Goal: Information Seeking & Learning: Learn about a topic

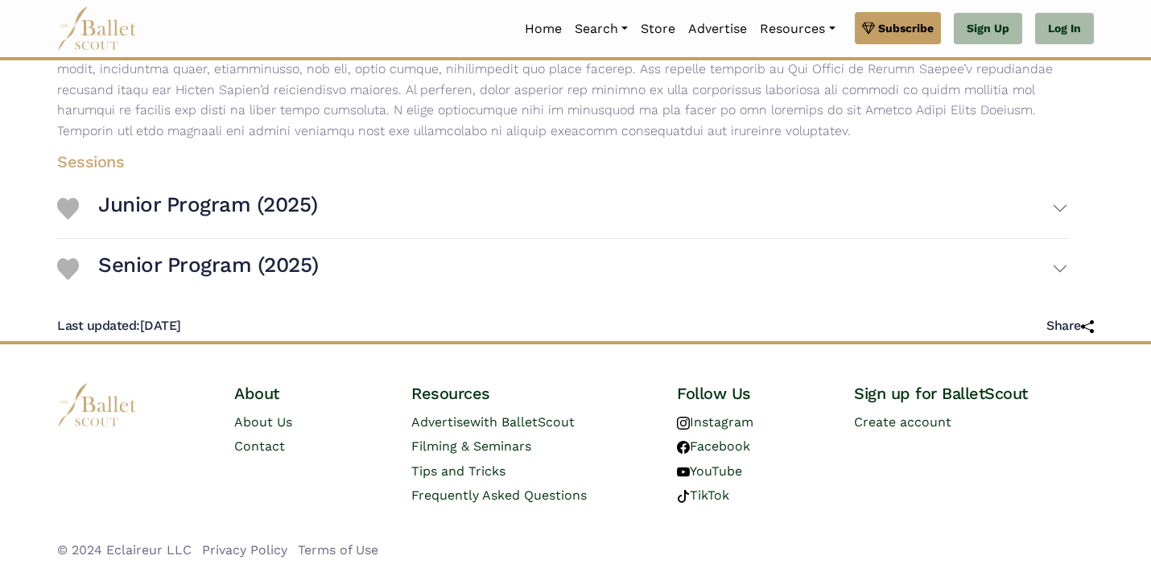
scroll to position [329, 0]
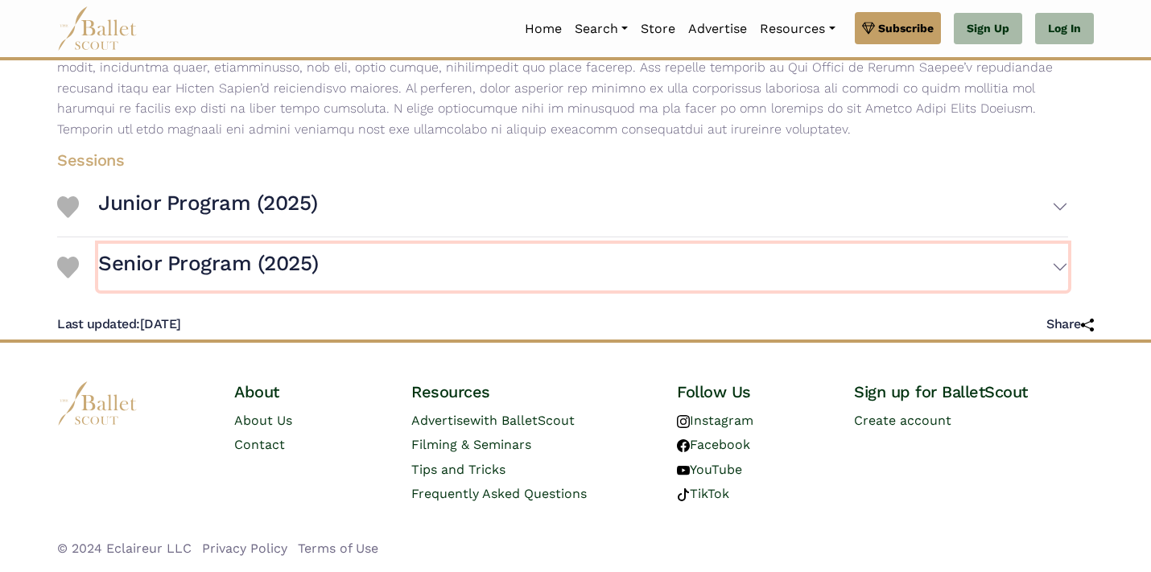
click at [1060, 265] on button "Senior Program (2025)" at bounding box center [583, 267] width 970 height 47
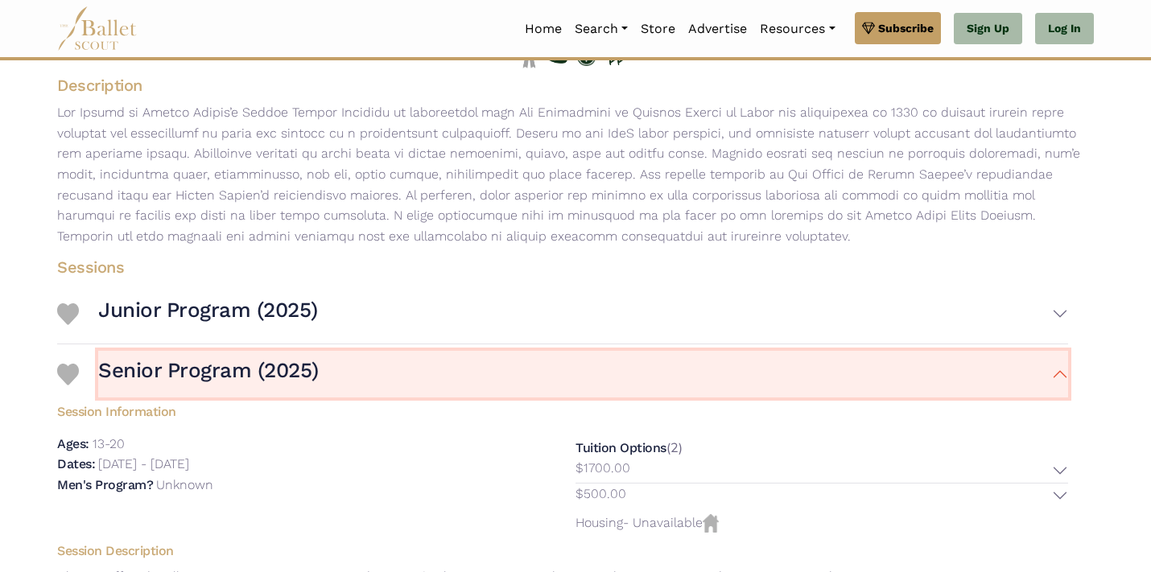
scroll to position [223, 0]
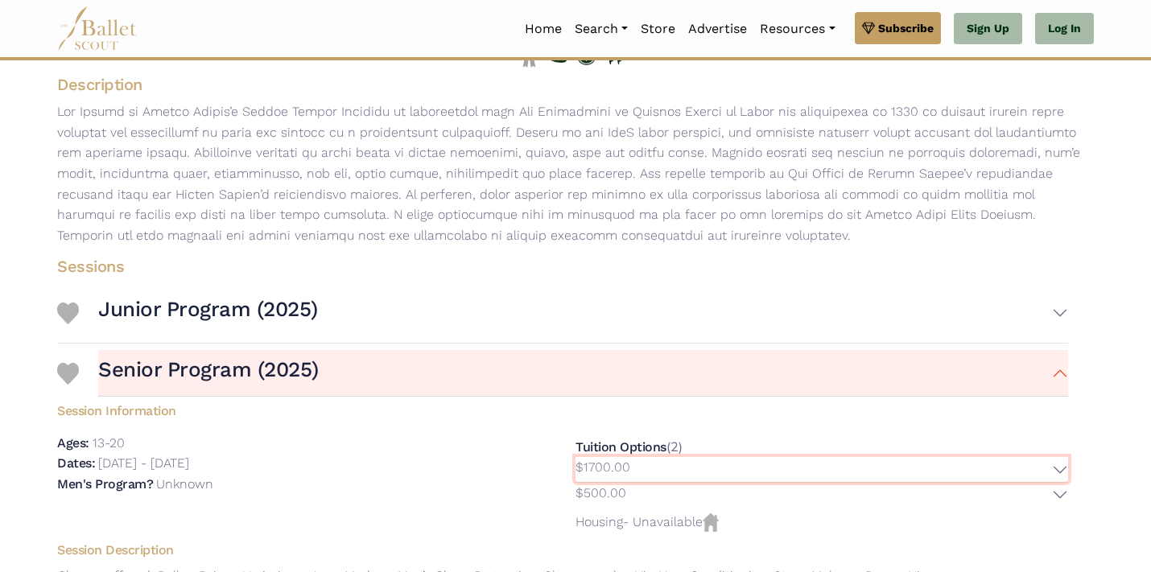
click at [1056, 469] on button "$1700.00" at bounding box center [821, 469] width 492 height 25
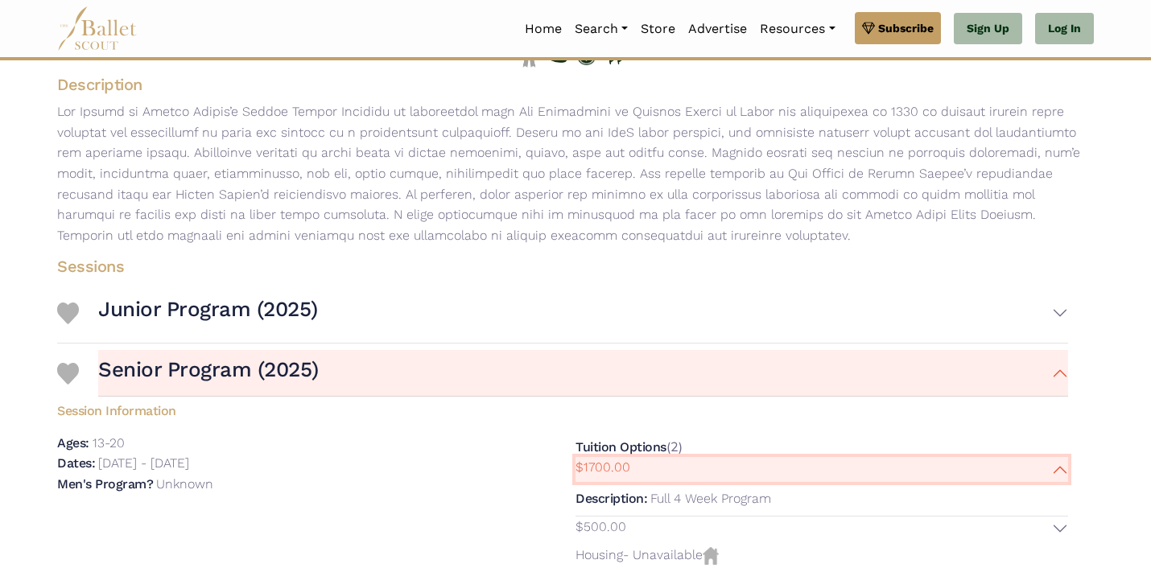
click at [1056, 469] on button "$1700.00" at bounding box center [821, 469] width 492 height 25
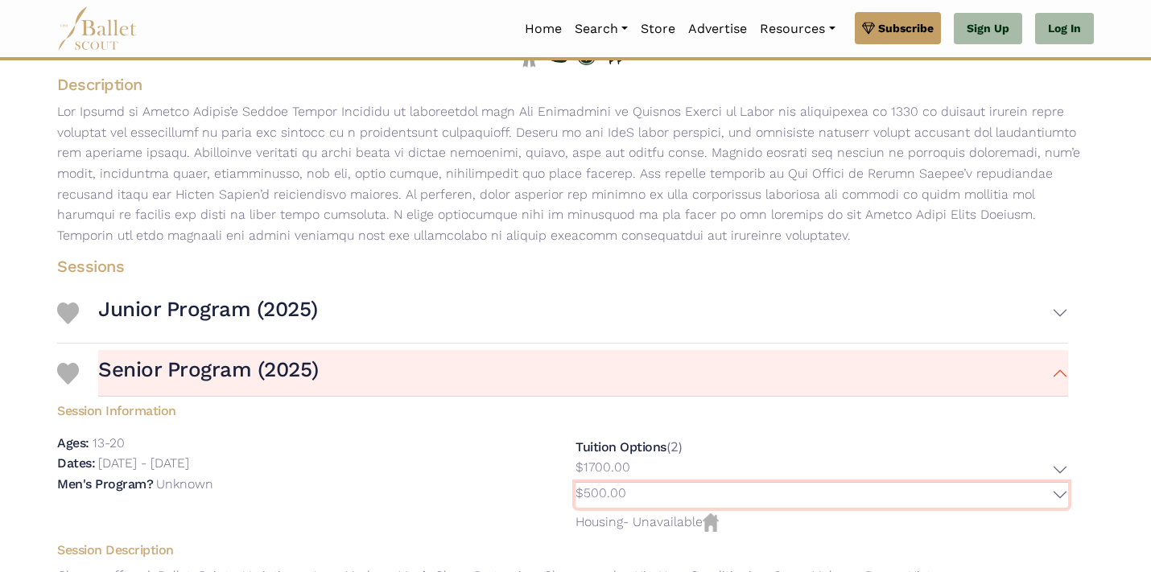
click at [1059, 494] on button "$500.00" at bounding box center [821, 495] width 492 height 25
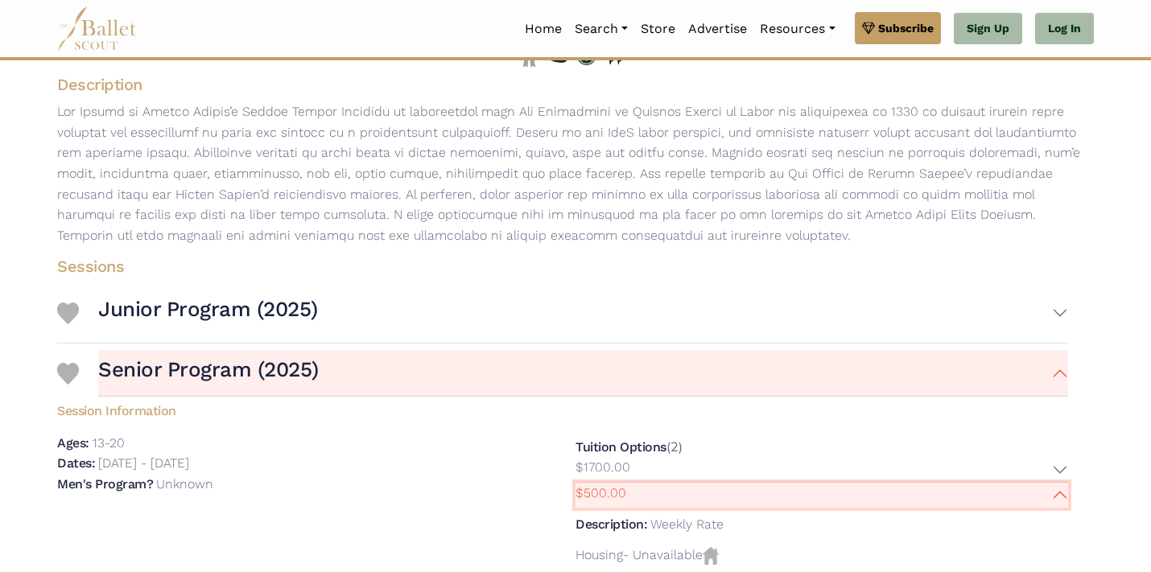
click at [1059, 493] on button "$500.00" at bounding box center [821, 495] width 492 height 25
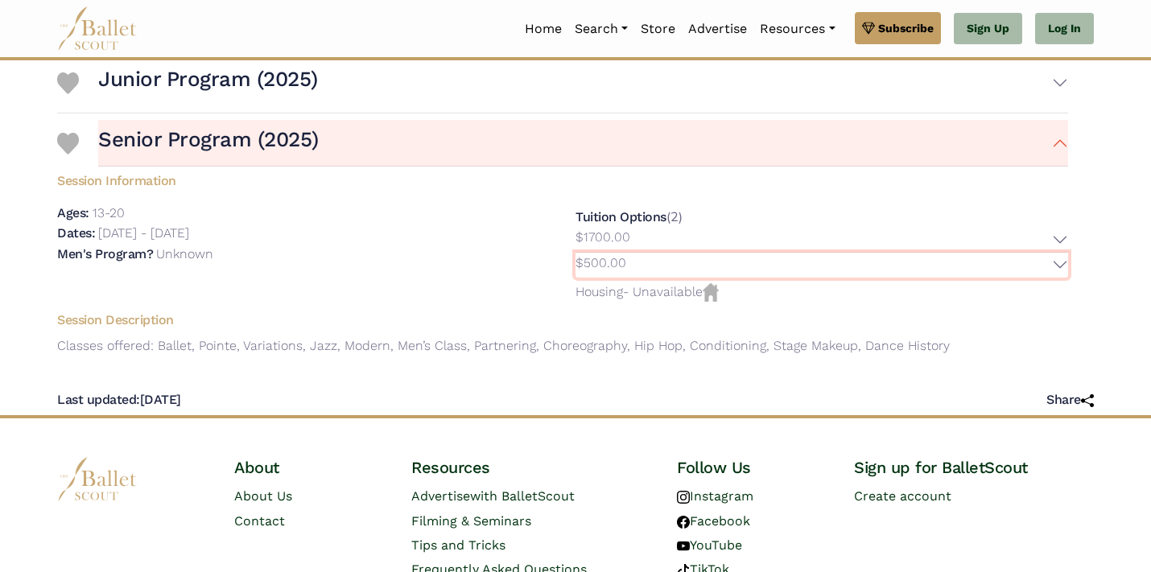
scroll to position [529, 0]
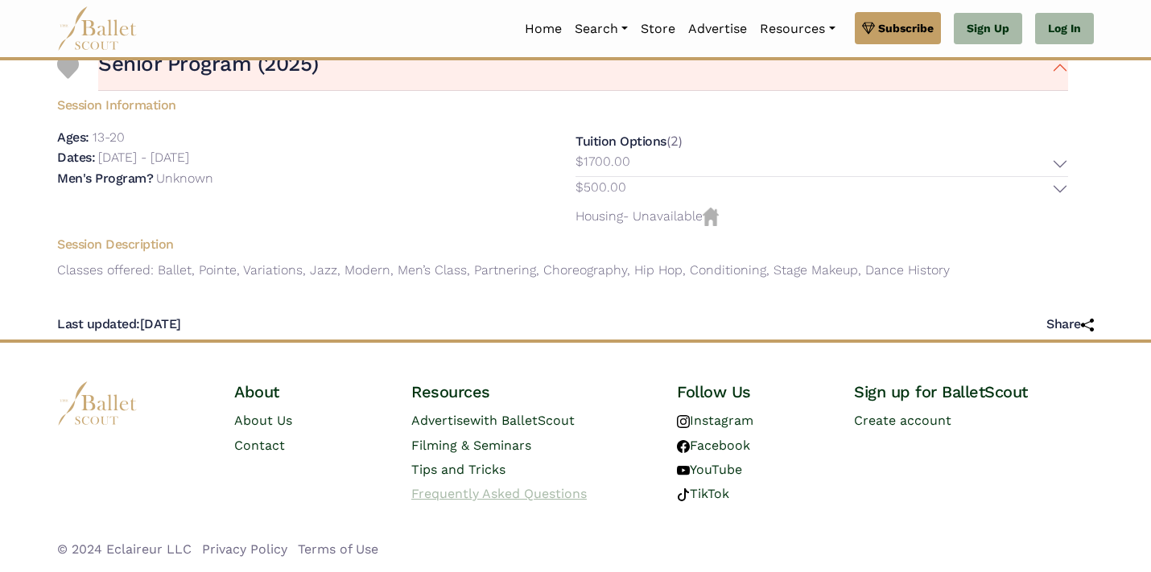
click at [511, 492] on span "Frequently Asked Questions" at bounding box center [498, 493] width 175 height 15
